Goal: Task Accomplishment & Management: Manage account settings

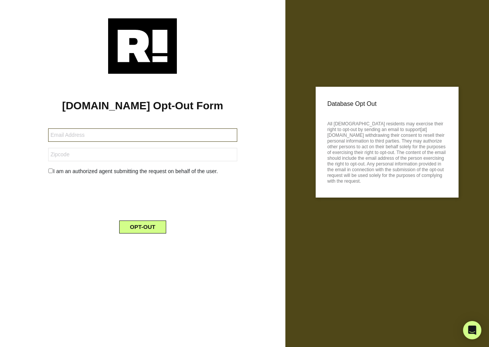
type input "[EMAIL_ADDRESS][DOMAIN_NAME]"
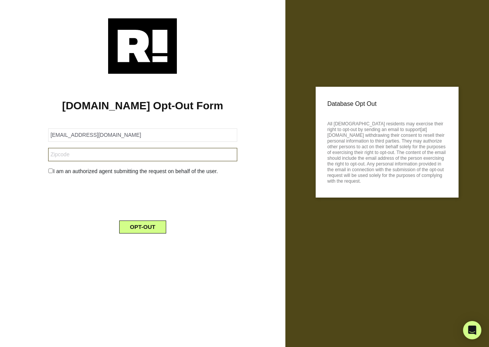
type input "07040"
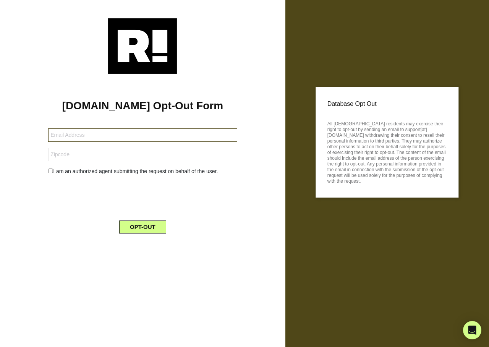
type input "[EMAIL_ADDRESS][DOMAIN_NAME]"
type input "87120"
type input "[EMAIL_ADDRESS]"
type input "93725"
type input "jhsner@yahoo.com"
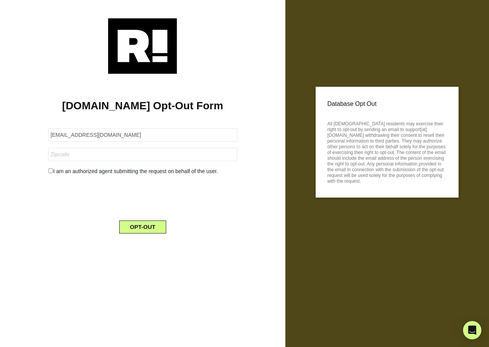
type input "63780"
type input "[EMAIL_ADDRESS][DOMAIN_NAME]"
type input "43026"
type input "[EMAIL_ADDRESS][DOMAIN_NAME]"
type input "17522"
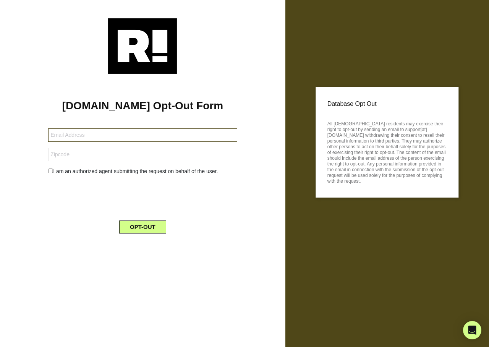
type input "[PERSON_NAME][EMAIL_ADDRESS][DOMAIN_NAME]"
type input "30101"
type input "[EMAIL_ADDRESS][DOMAIN_NAME]"
type input "60432"
type input "kaylor.robert@gmail.com"
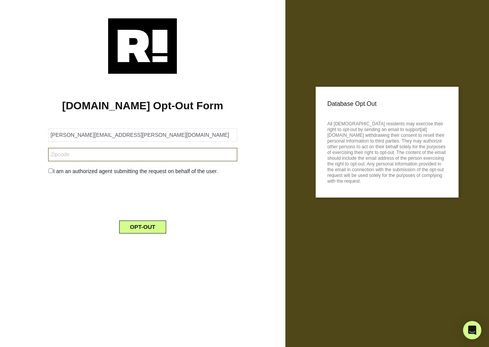
type input "96778"
